Goal: Task Accomplishment & Management: Manage account settings

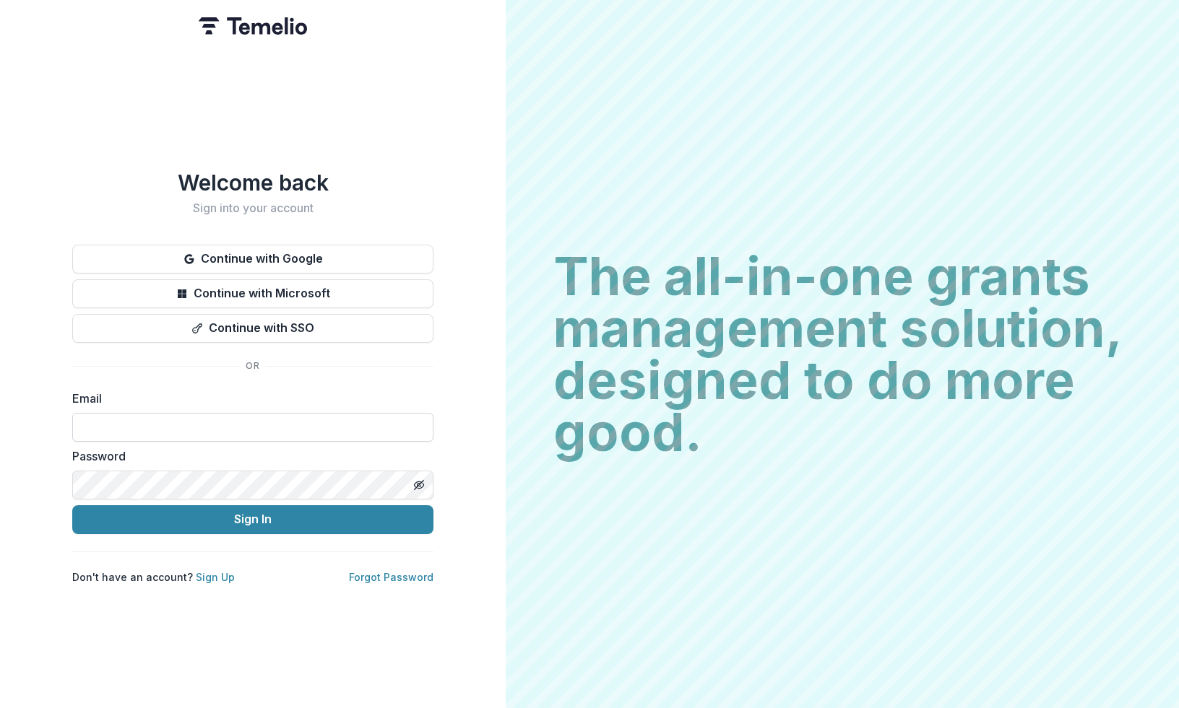
click at [320, 413] on input at bounding box center [252, 427] width 361 height 29
click at [72, 506] on button "Sign In" at bounding box center [252, 520] width 361 height 29
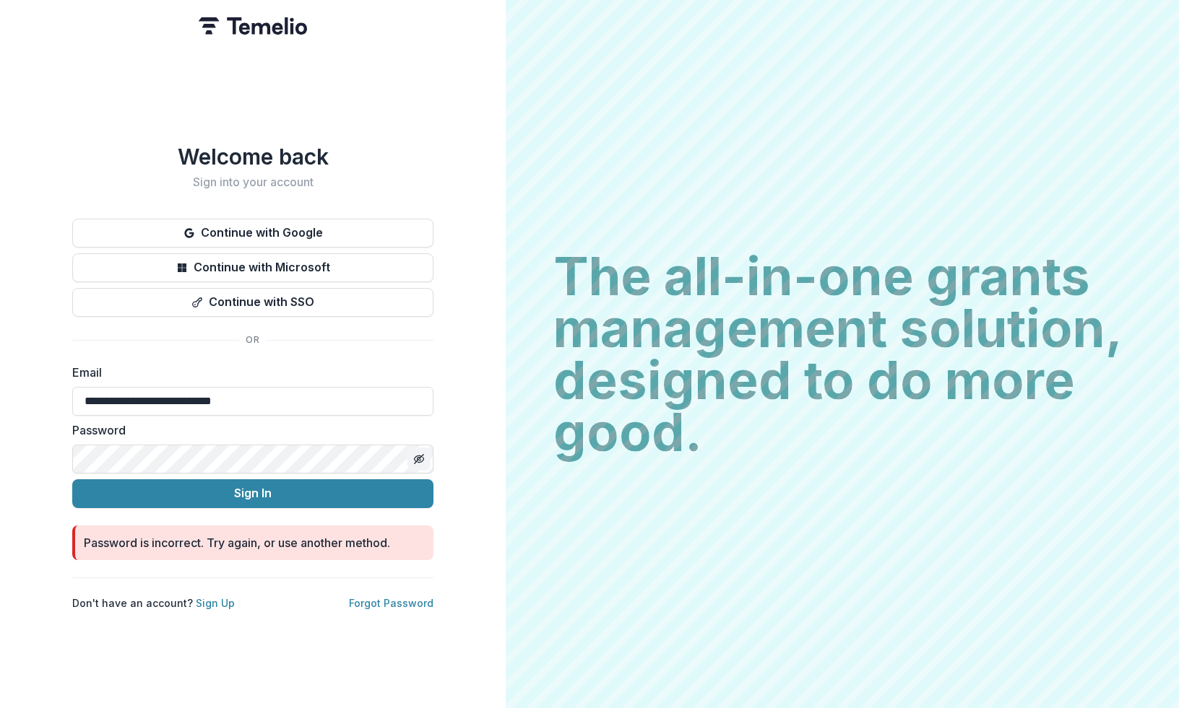
click at [425, 455] on button "Toggle password visibility" at bounding box center [418, 459] width 23 height 23
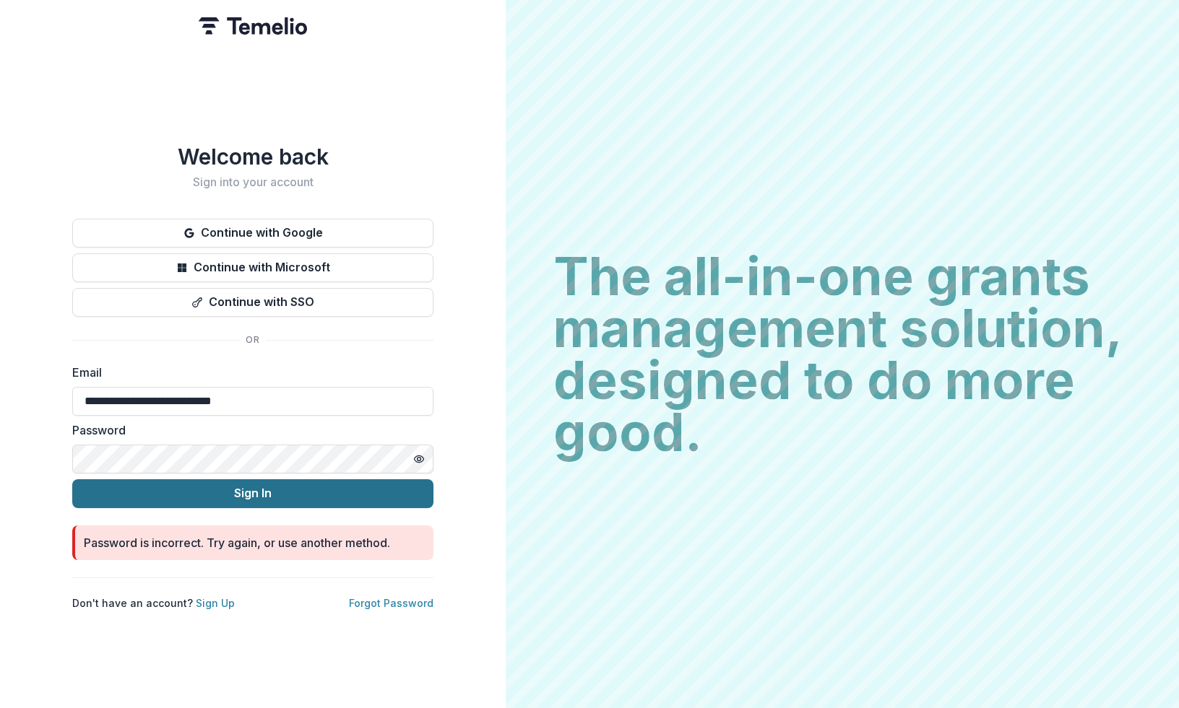
click at [367, 486] on button "Sign In" at bounding box center [252, 494] width 361 height 29
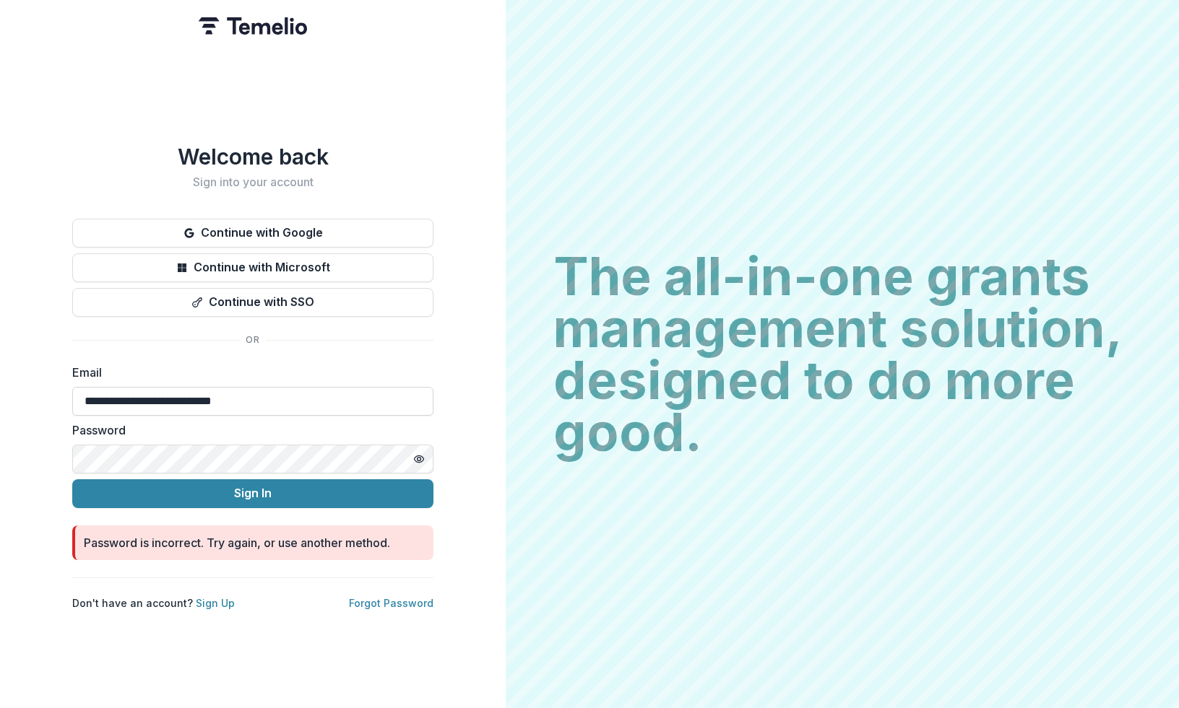
click at [380, 387] on input "**********" at bounding box center [252, 401] width 361 height 29
click at [172, 404] on input "**********" at bounding box center [252, 401] width 361 height 29
drag, startPoint x: 126, startPoint y: 399, endPoint x: 51, endPoint y: 398, distance: 75.1
click at [51, 398] on div "**********" at bounding box center [253, 354] width 506 height 708
type input "**********"
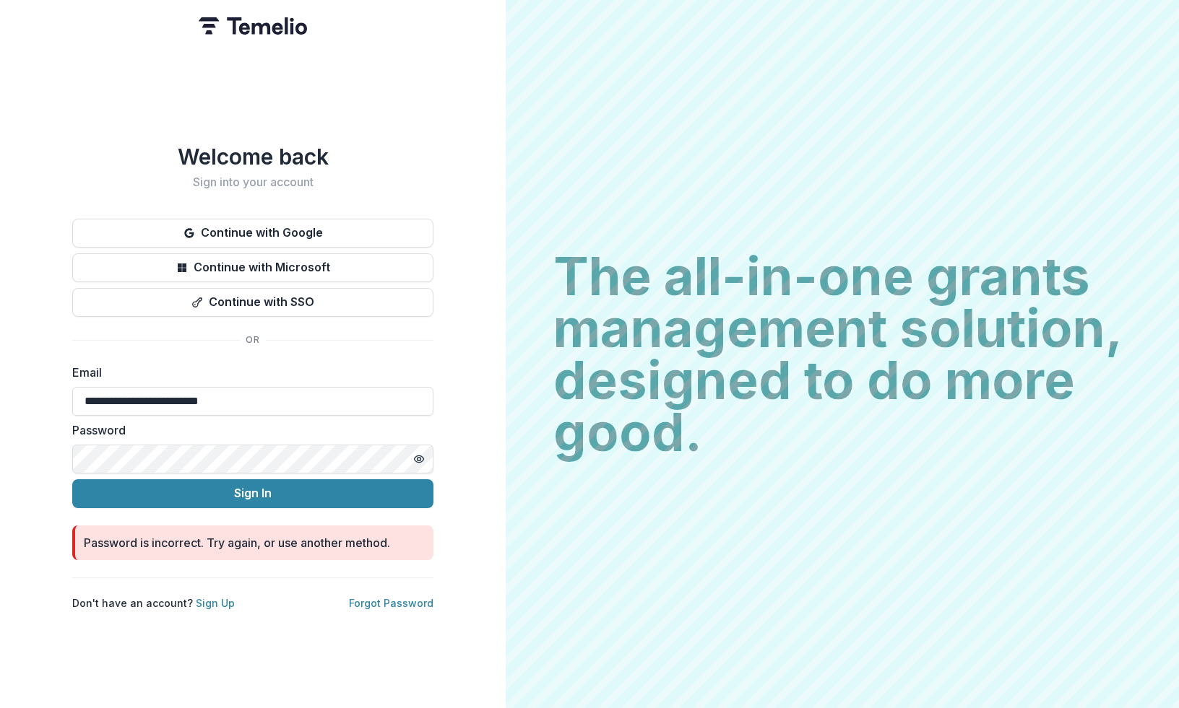
click at [72, 480] on button "Sign In" at bounding box center [252, 494] width 361 height 29
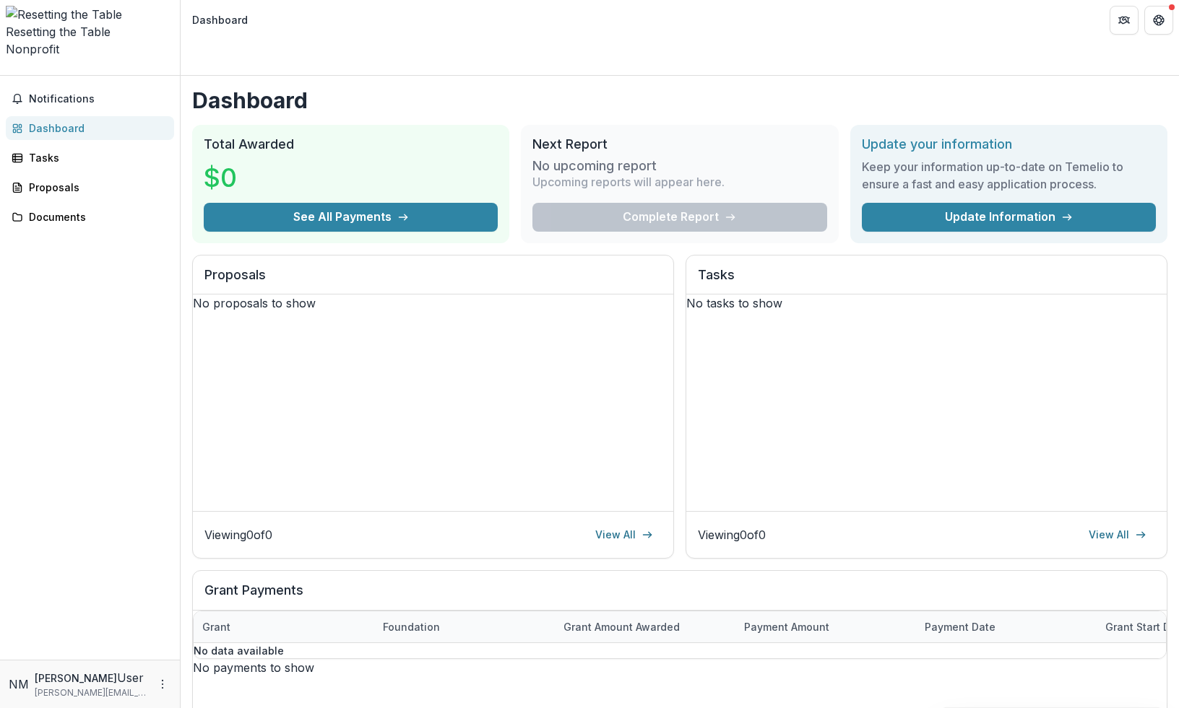
click at [132, 109] on div "Notifications Dashboard Tasks Proposals Documents" at bounding box center [90, 368] width 180 height 584
click at [118, 150] on div "Tasks" at bounding box center [96, 157] width 134 height 15
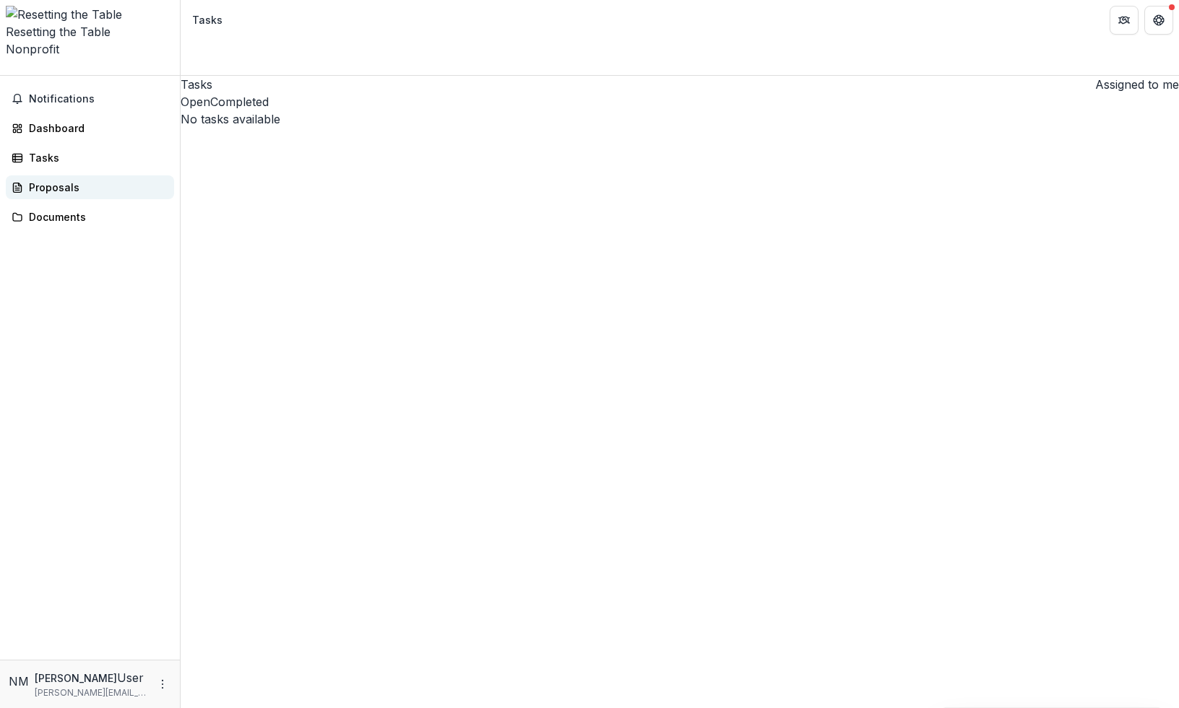
click at [105, 180] on div "Proposals" at bounding box center [96, 187] width 134 height 15
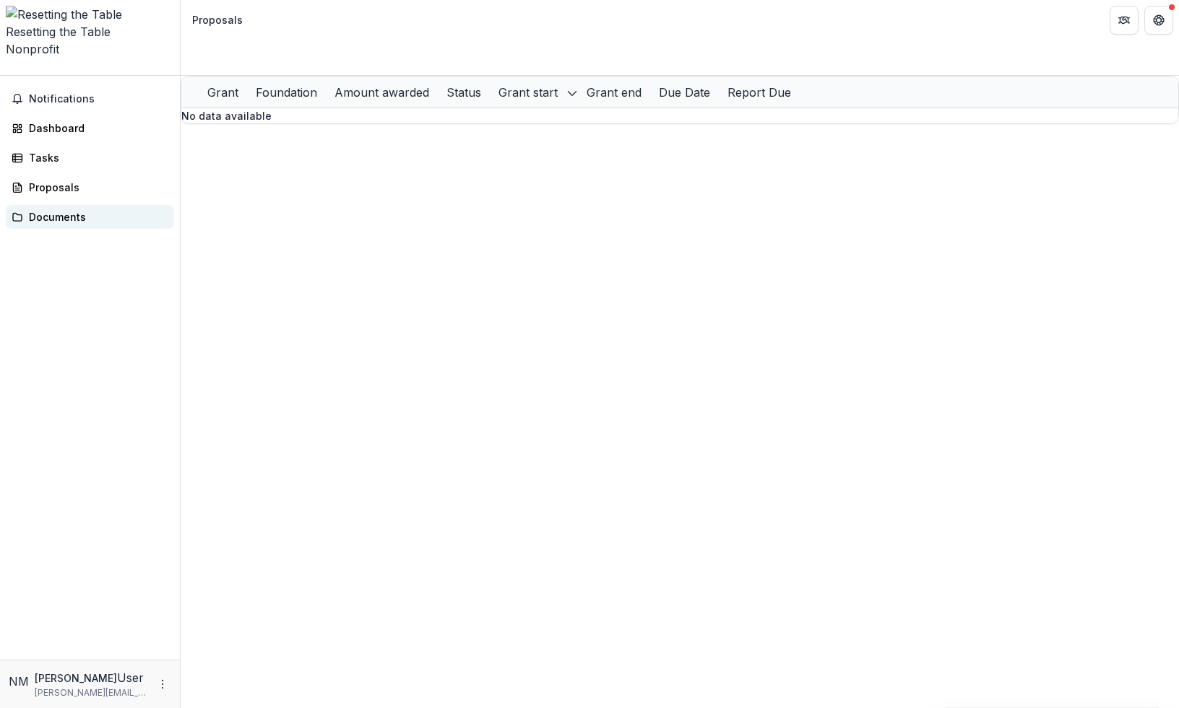
click at [101, 209] on div "Documents" at bounding box center [96, 216] width 134 height 15
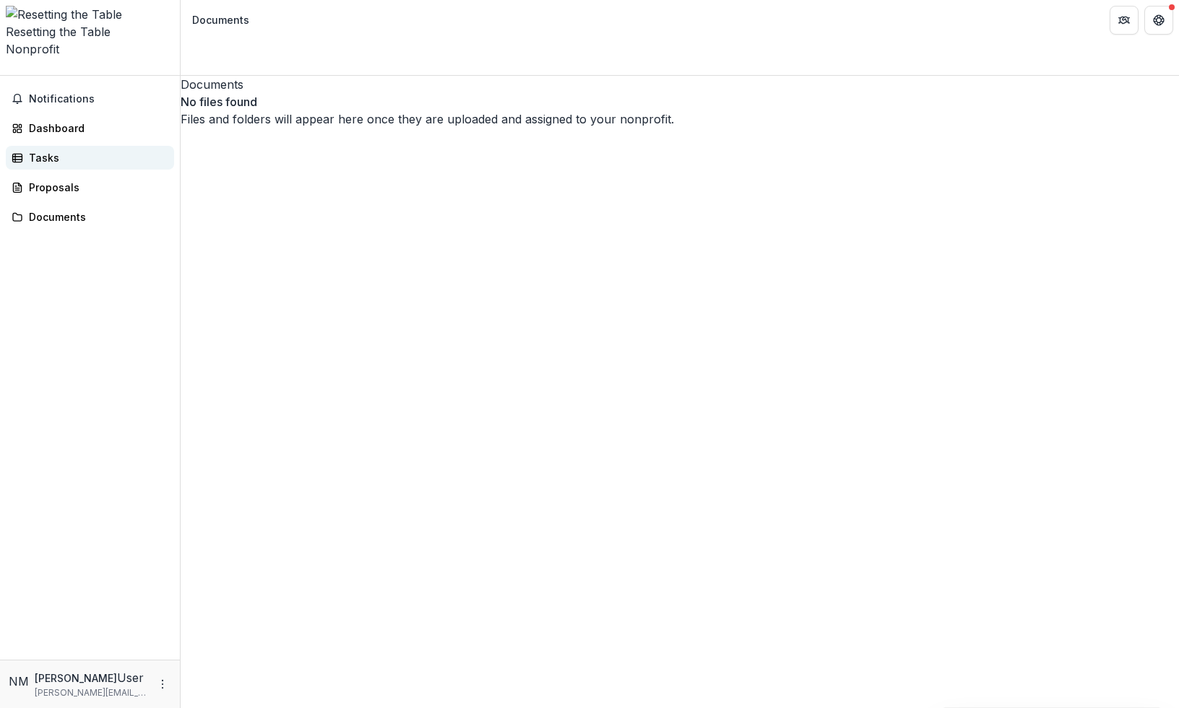
click at [105, 146] on link "Tasks" at bounding box center [90, 158] width 168 height 24
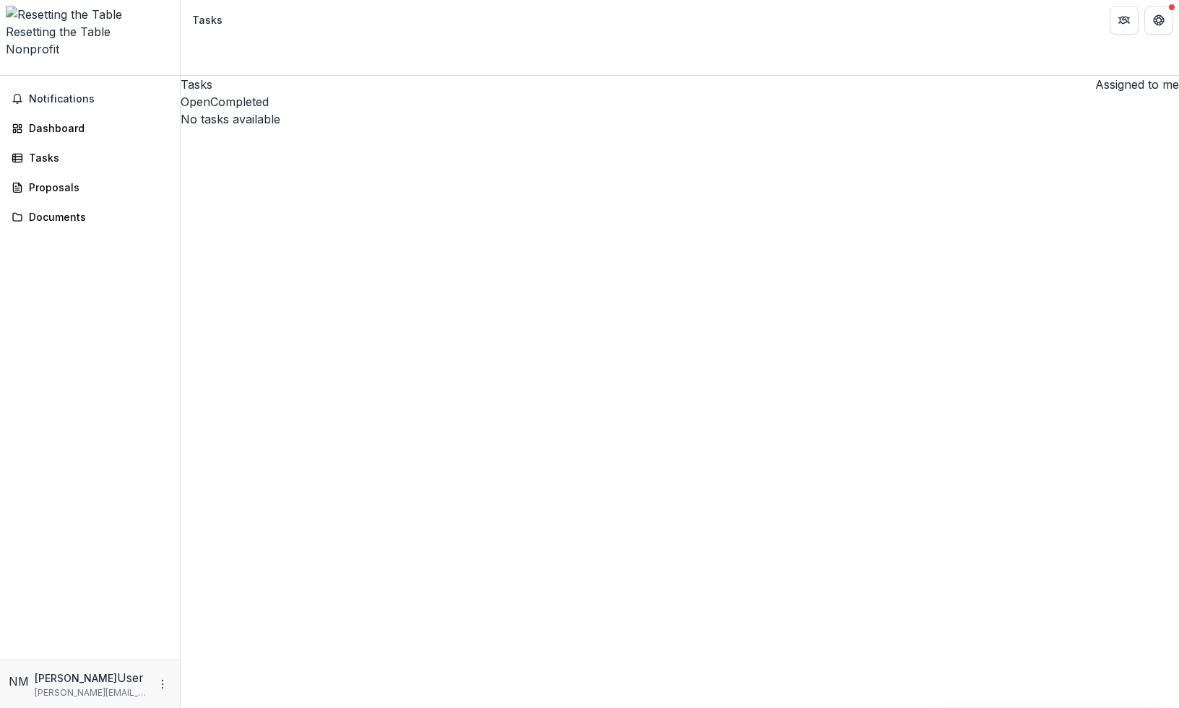
click at [117, 76] on div "Notifications Dashboard Tasks Proposals Documents" at bounding box center [90, 368] width 180 height 584
click at [107, 93] on span "Notifications" at bounding box center [98, 99] width 139 height 12
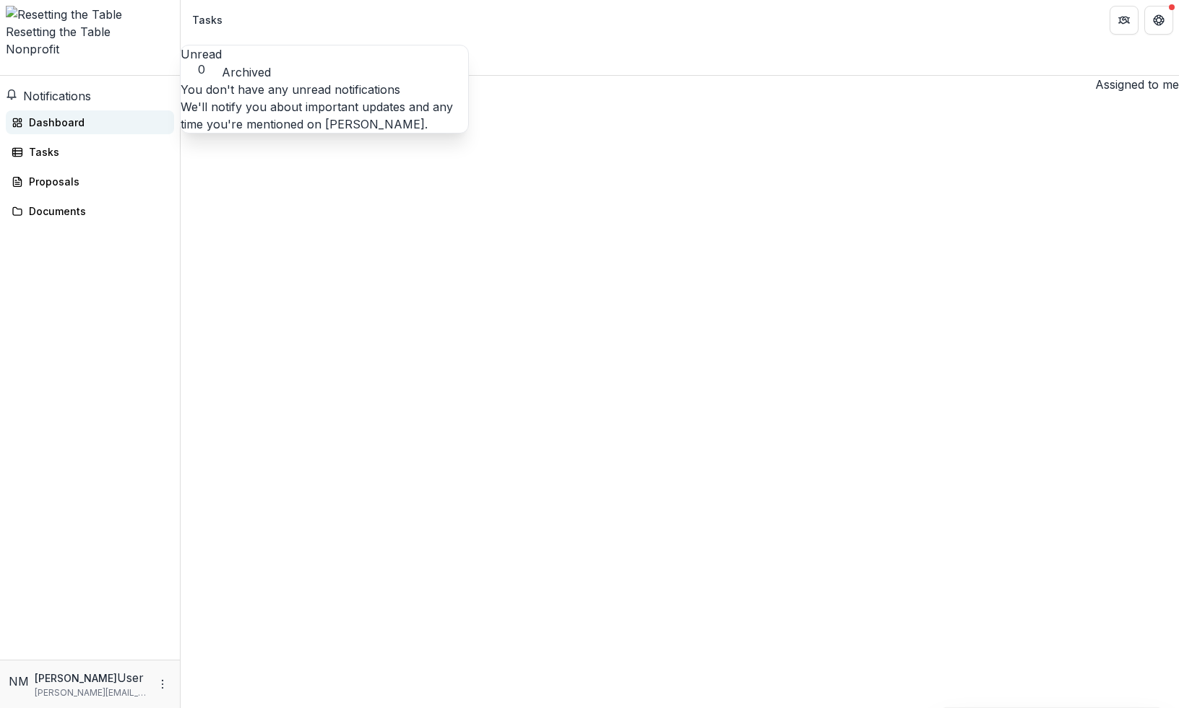
click at [90, 110] on link "Dashboard" at bounding box center [90, 122] width 168 height 24
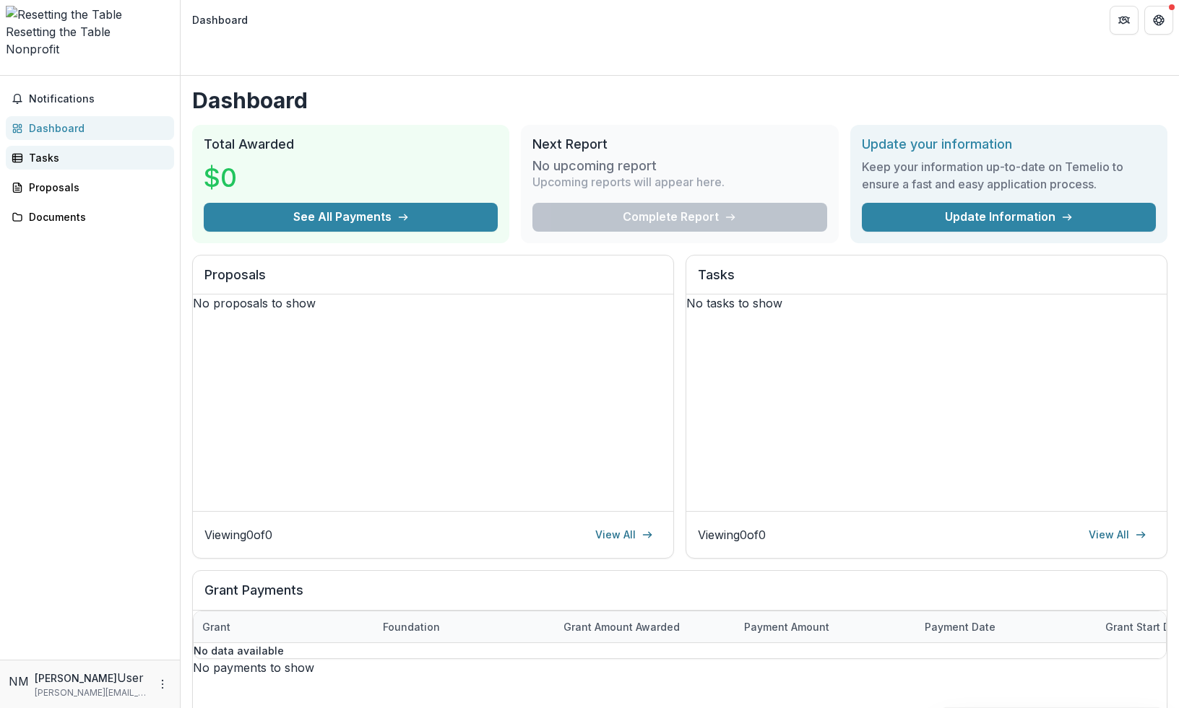
click at [84, 150] on div "Tasks" at bounding box center [96, 157] width 134 height 15
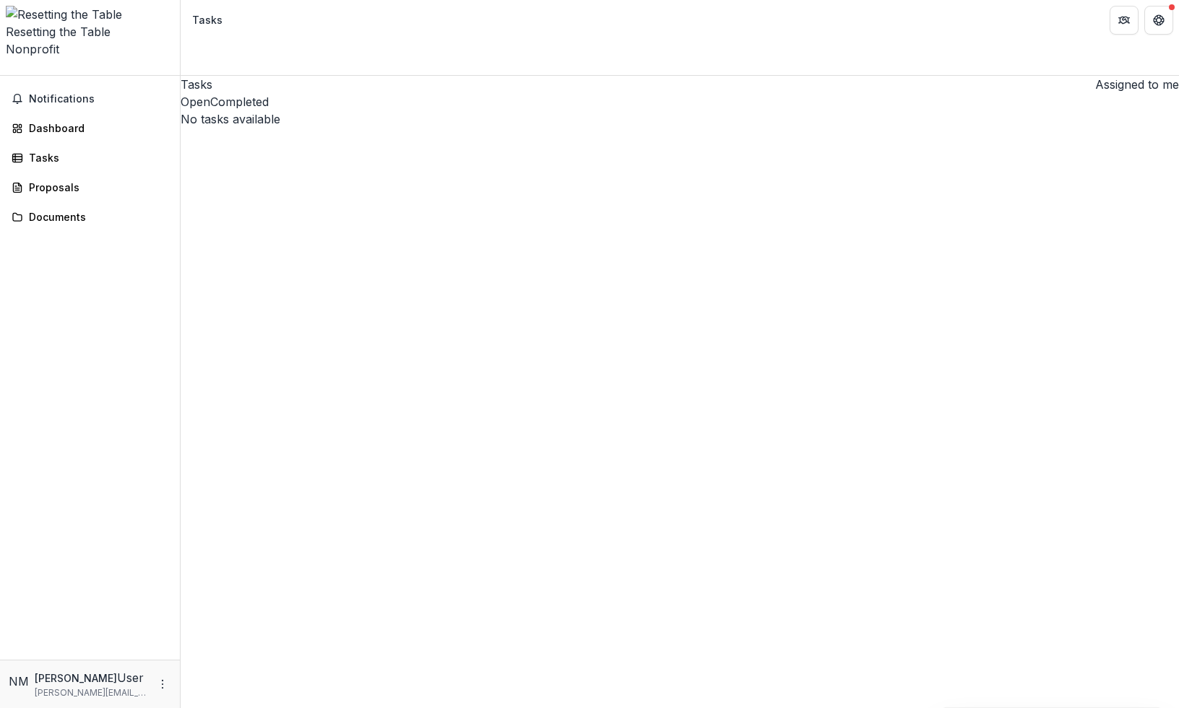
click at [77, 165] on div "Notifications Dashboard Tasks Proposals Documents" at bounding box center [90, 368] width 180 height 584
click at [79, 180] on div "Proposals" at bounding box center [96, 187] width 134 height 15
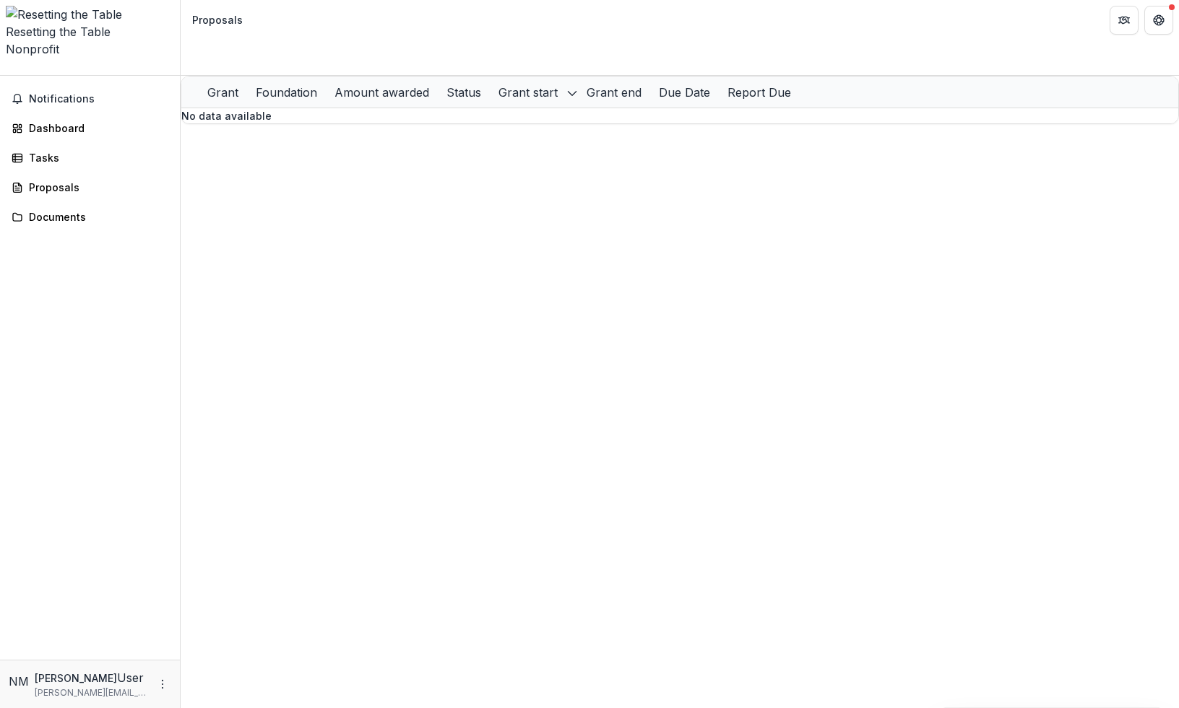
click at [76, 196] on div "Notifications Dashboard Tasks Proposals Documents" at bounding box center [90, 368] width 180 height 584
click at [82, 209] on div "Documents" at bounding box center [96, 216] width 134 height 15
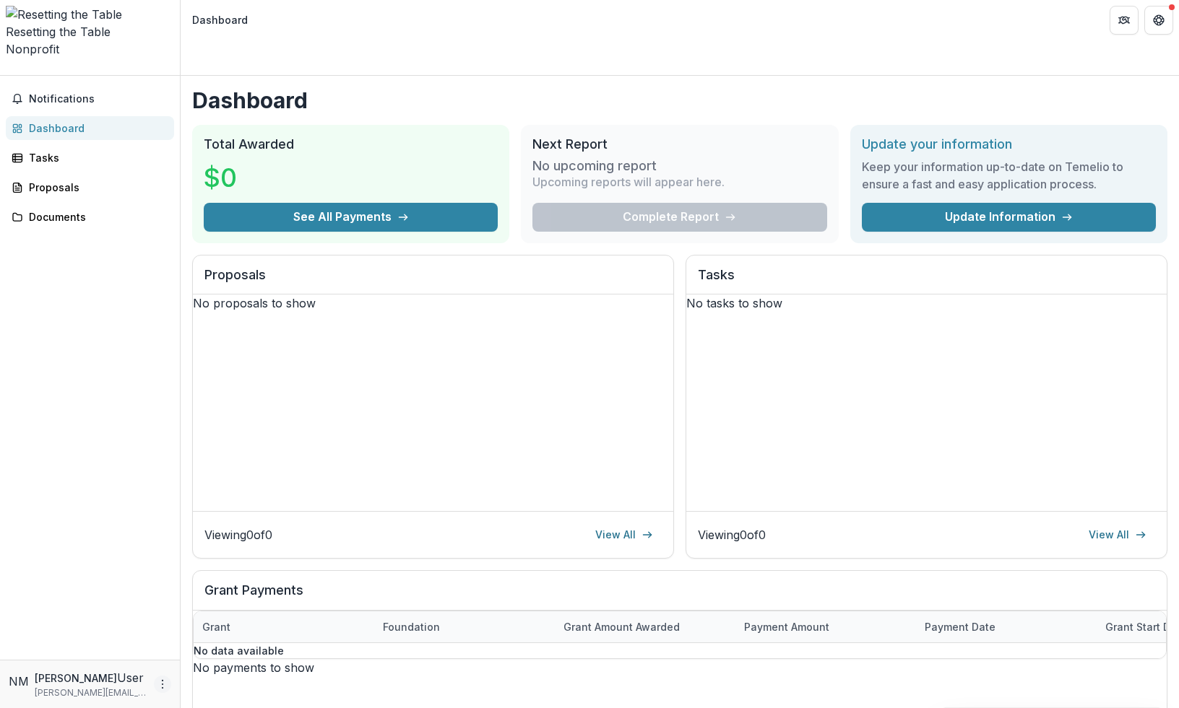
click at [165, 684] on icon "More" at bounding box center [163, 685] width 12 height 12
click at [222, 672] on button "Logout" at bounding box center [258, 679] width 155 height 24
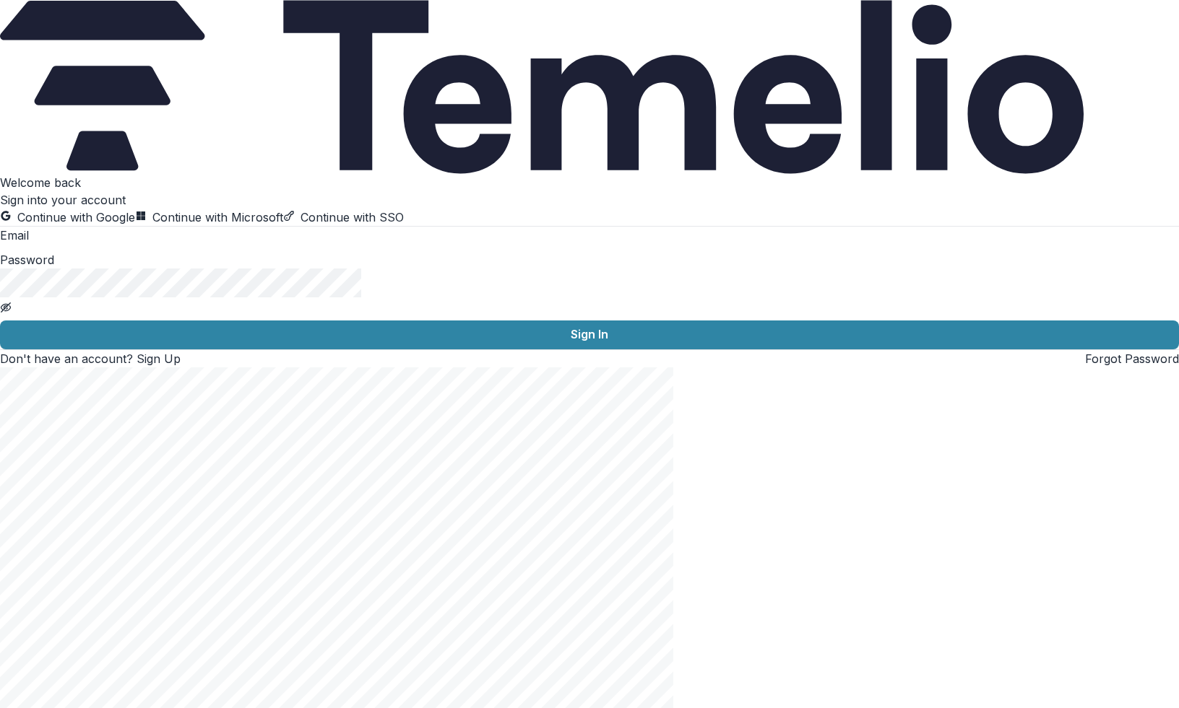
click at [144, 246] on input at bounding box center [87, 236] width 116 height 17
type input "**********"
click at [1085, 366] on link "Forgot Password" at bounding box center [1132, 359] width 94 height 14
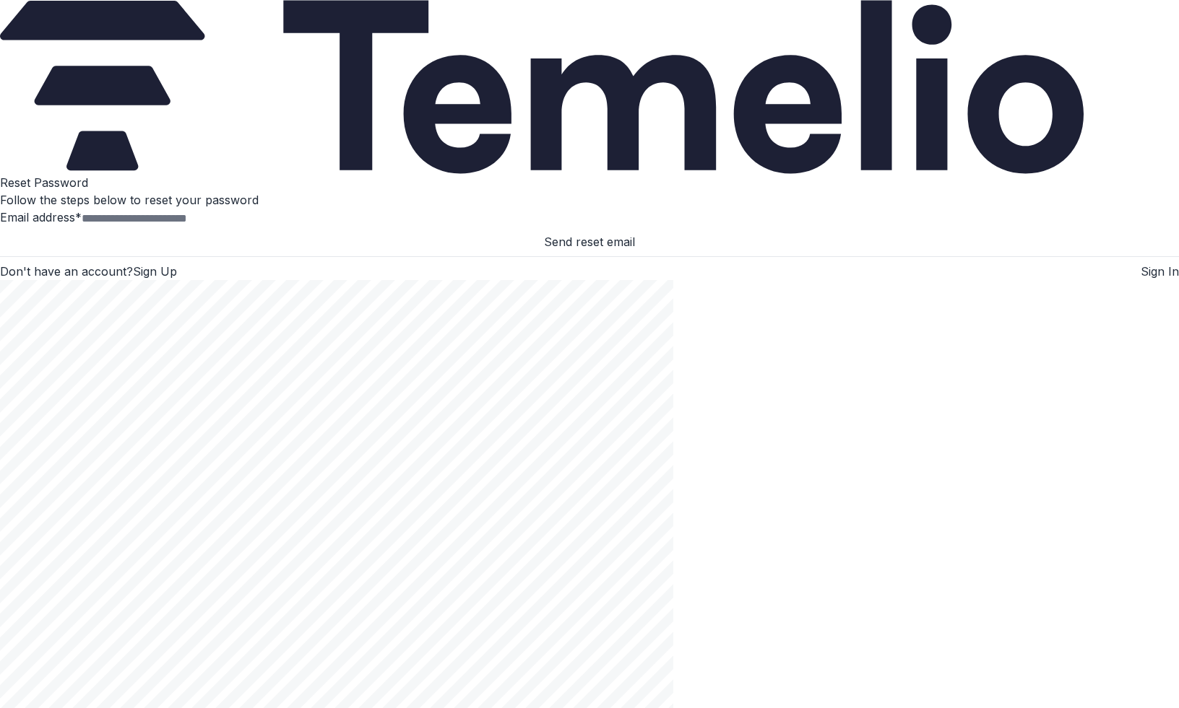
click at [197, 227] on input "Email address *" at bounding box center [140, 218] width 116 height 17
click at [451, 280] on div "Reset Password Follow the steps below to reset your password Email address * Se…" at bounding box center [589, 227] width 1179 height 106
click at [197, 227] on input "Email address *" at bounding box center [140, 218] width 116 height 17
type input "**********"
click at [0, 233] on button "Send reset email" at bounding box center [589, 241] width 1179 height 17
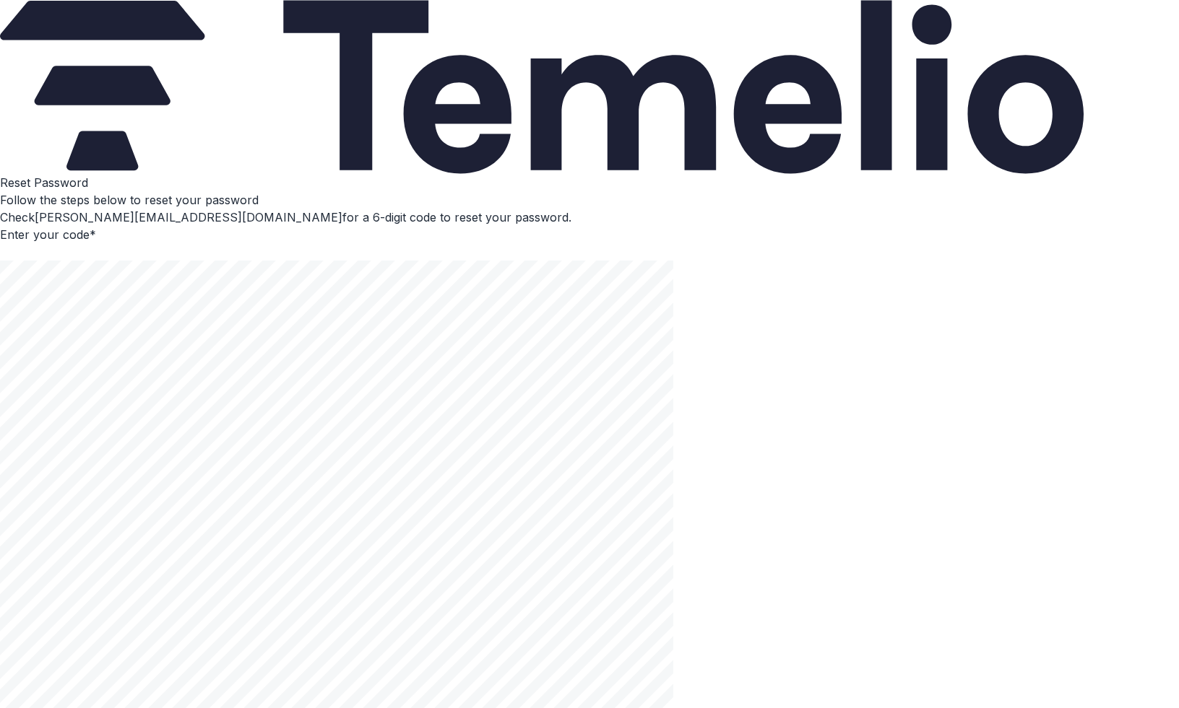
paste input "******"
type input "*"
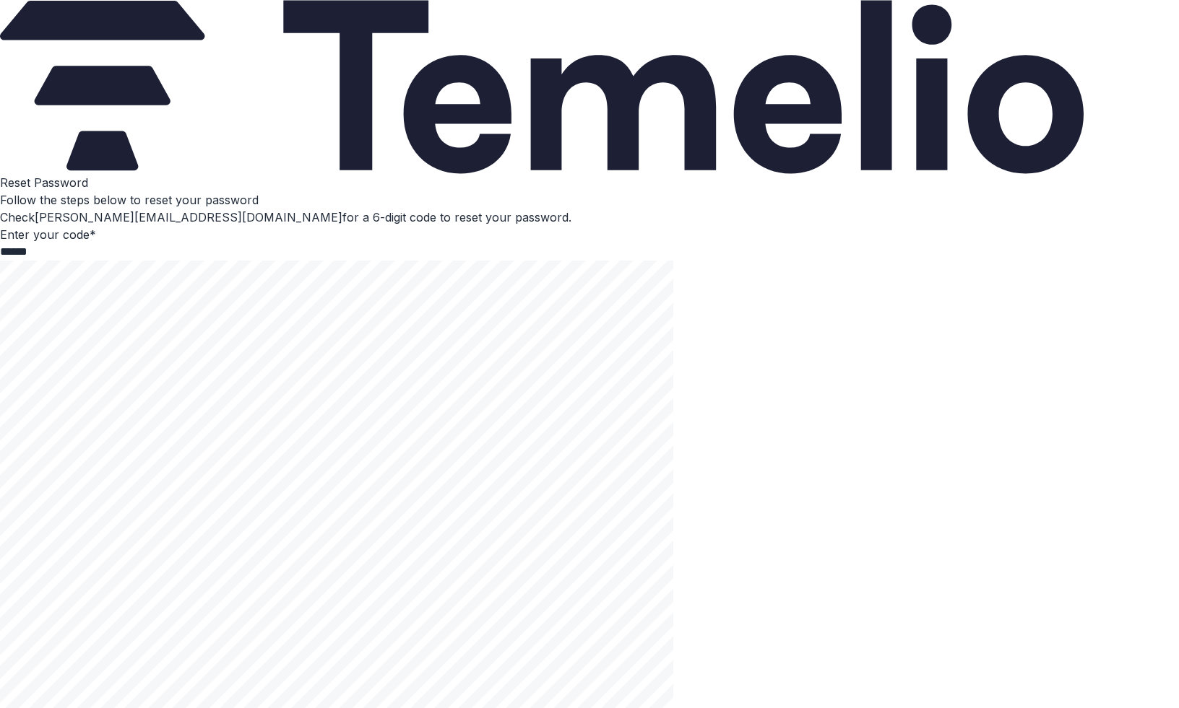
type input "*"
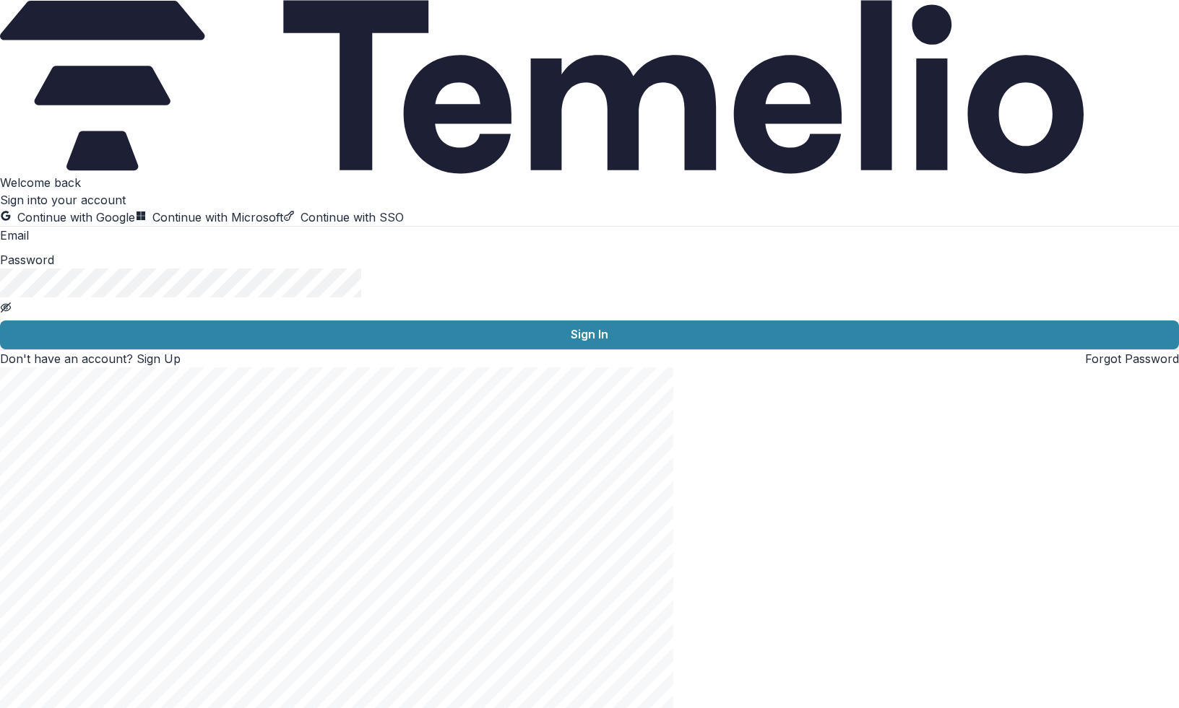
click at [144, 246] on input at bounding box center [87, 236] width 116 height 17
click at [404, 368] on div "Welcome back Sign into your account Continue with Google Continue with Microsof…" at bounding box center [589, 271] width 1179 height 194
click at [1085, 366] on link "Forgot Password" at bounding box center [1132, 359] width 94 height 14
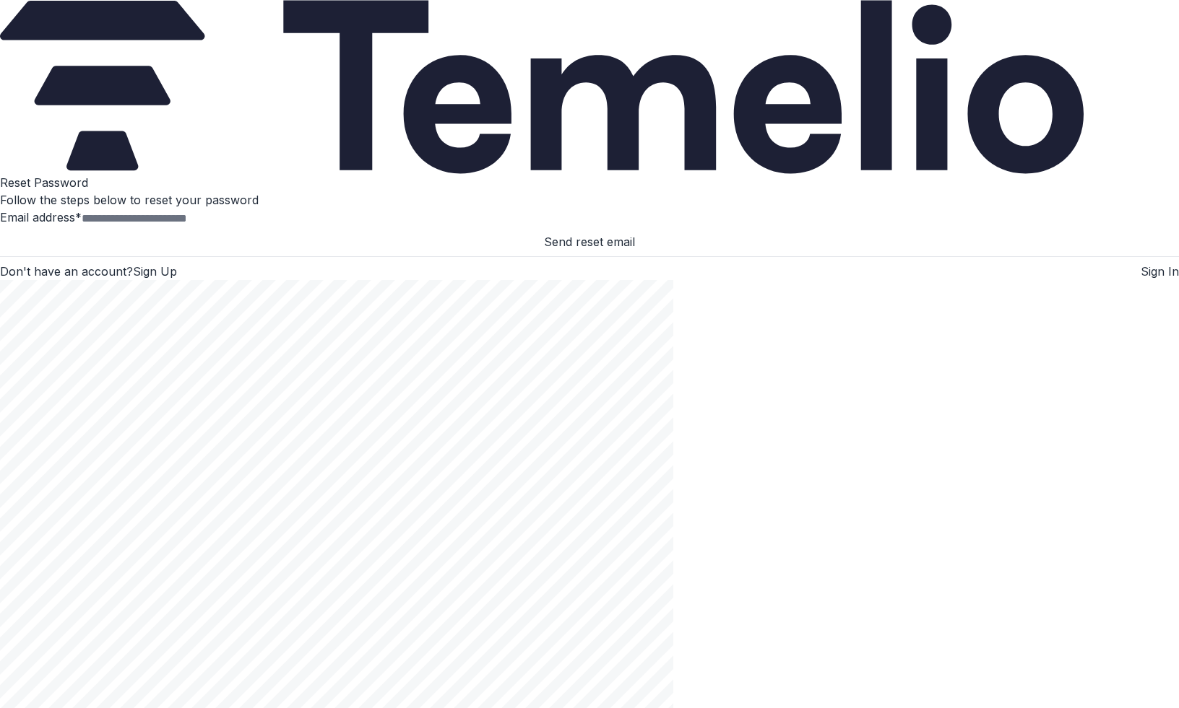
click at [197, 227] on input "Email address *" at bounding box center [140, 218] width 116 height 17
type input "**********"
click at [268, 251] on button "Send reset email" at bounding box center [589, 241] width 1179 height 17
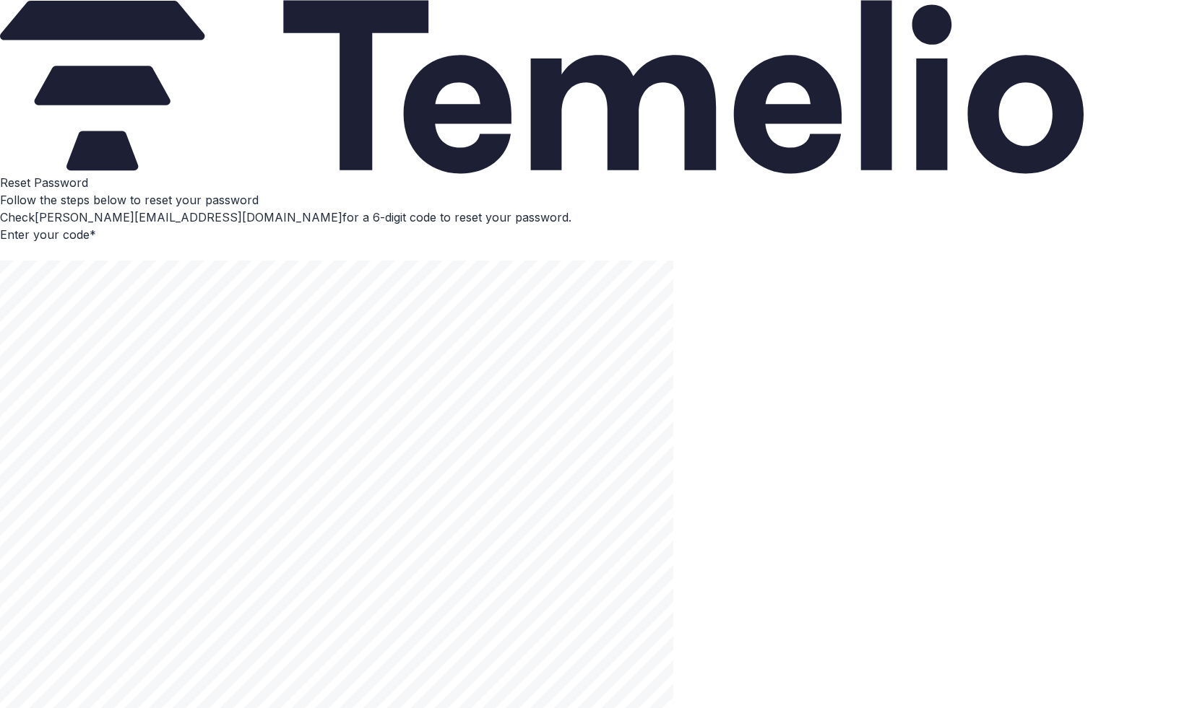
paste input "******"
type input "*"
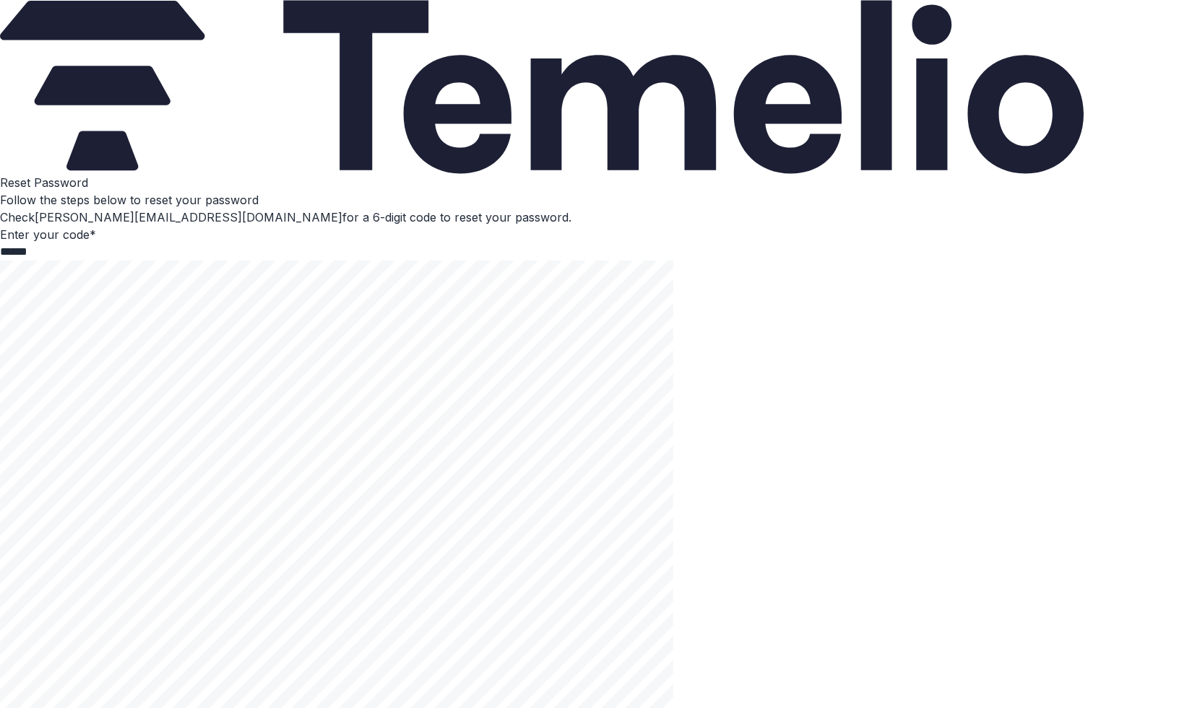
type input "*"
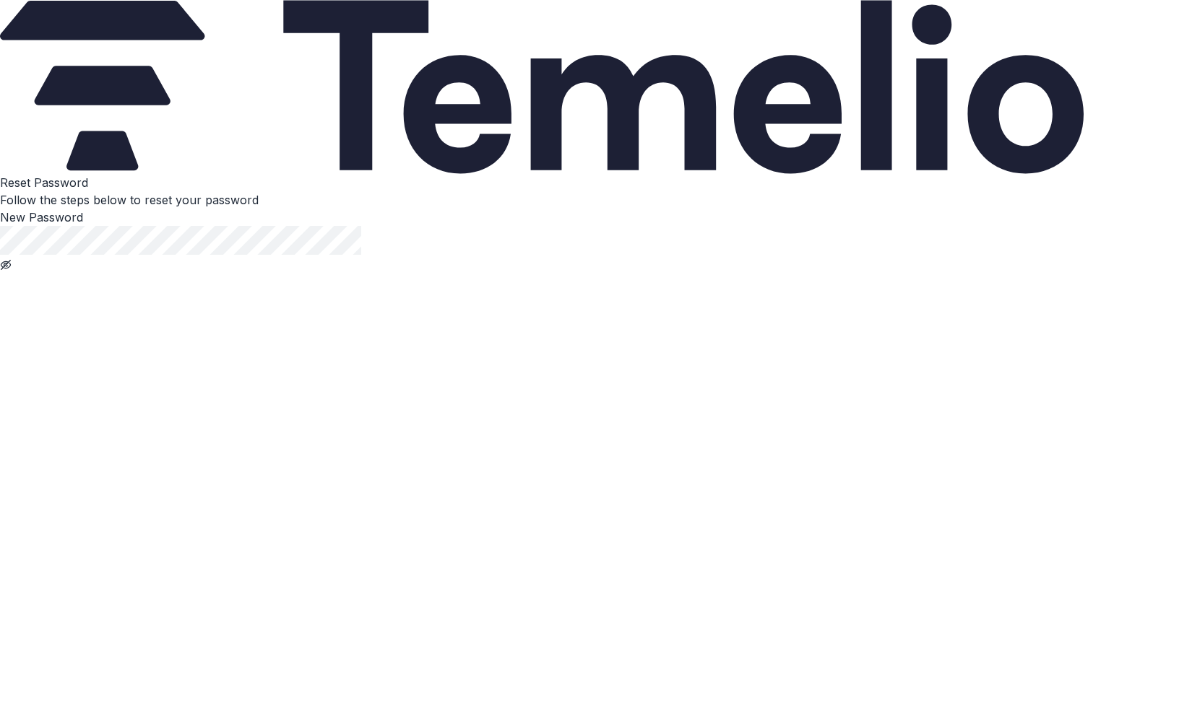
click at [12, 271] on icon "Toggle password visibility" at bounding box center [6, 265] width 12 height 12
